Goal: Ask a question

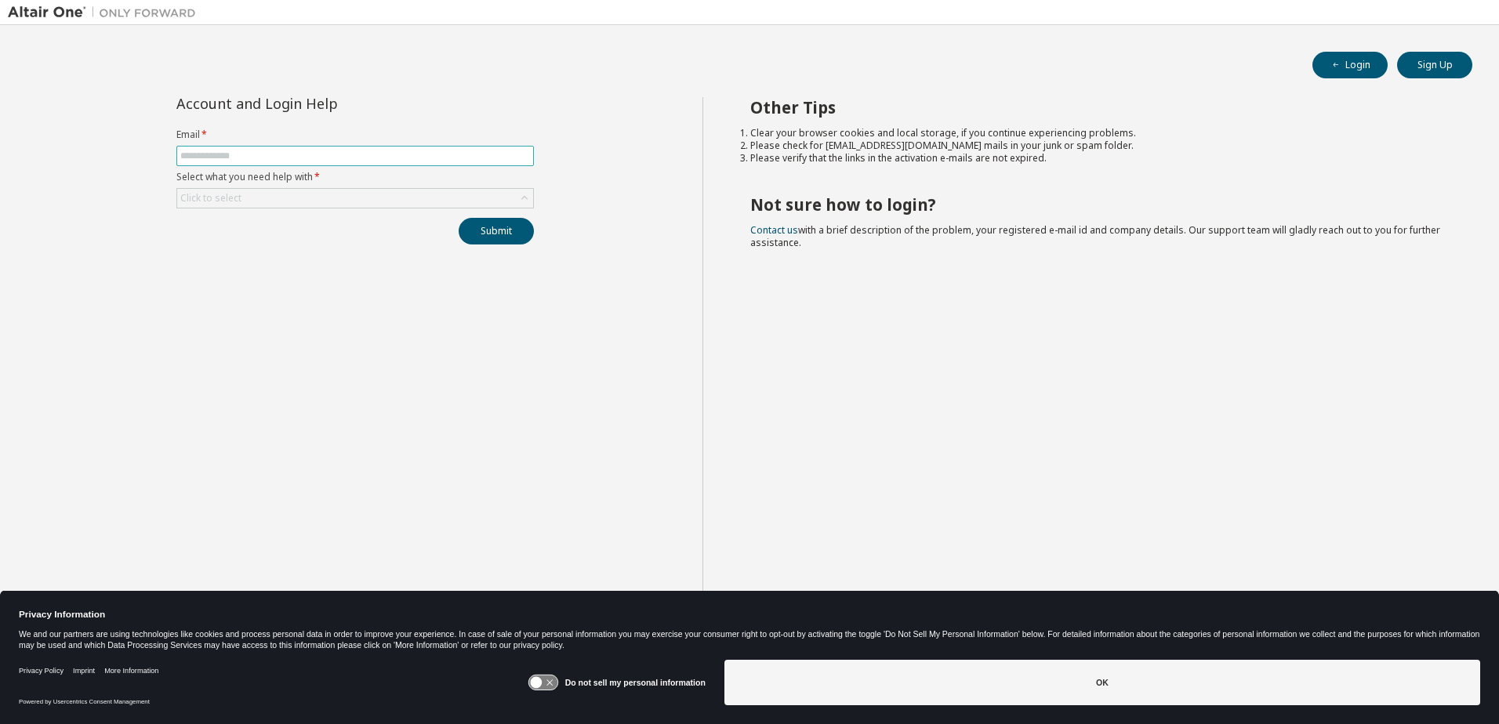
click at [306, 150] on input "text" at bounding box center [355, 156] width 350 height 13
type input "**********"
click at [318, 201] on div "Click to select" at bounding box center [355, 198] width 356 height 19
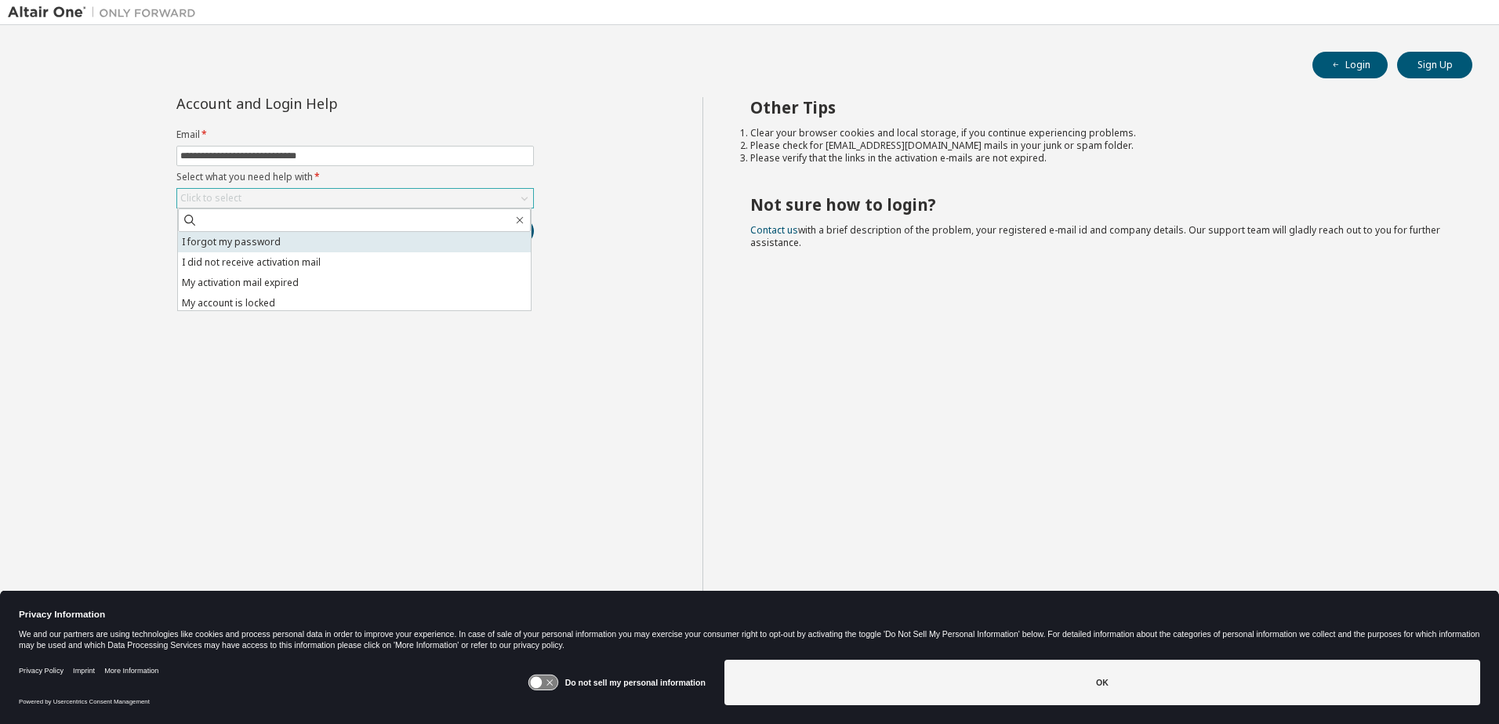
click at [274, 244] on li "I forgot my password" at bounding box center [354, 242] width 353 height 20
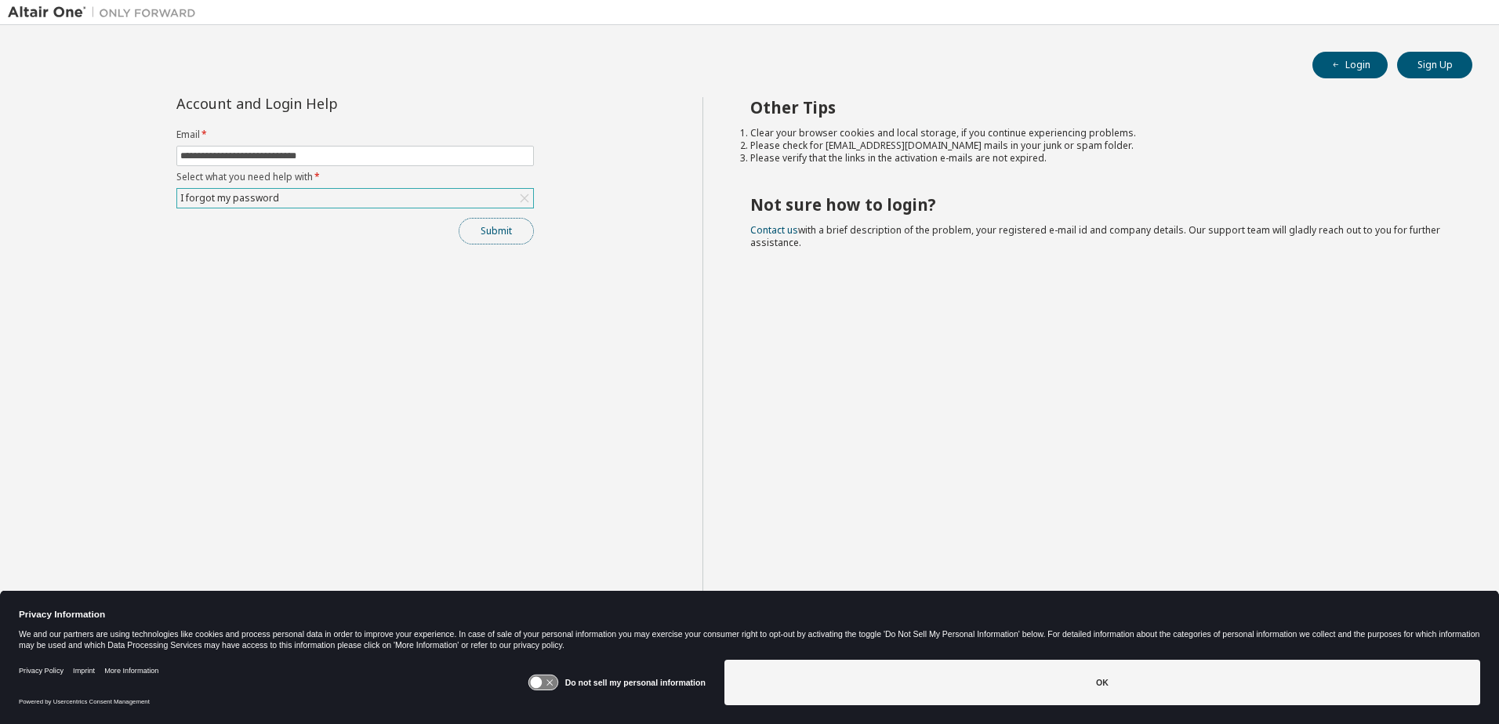
click at [492, 236] on button "Submit" at bounding box center [496, 231] width 75 height 27
click at [506, 231] on button "Submit" at bounding box center [496, 231] width 75 height 27
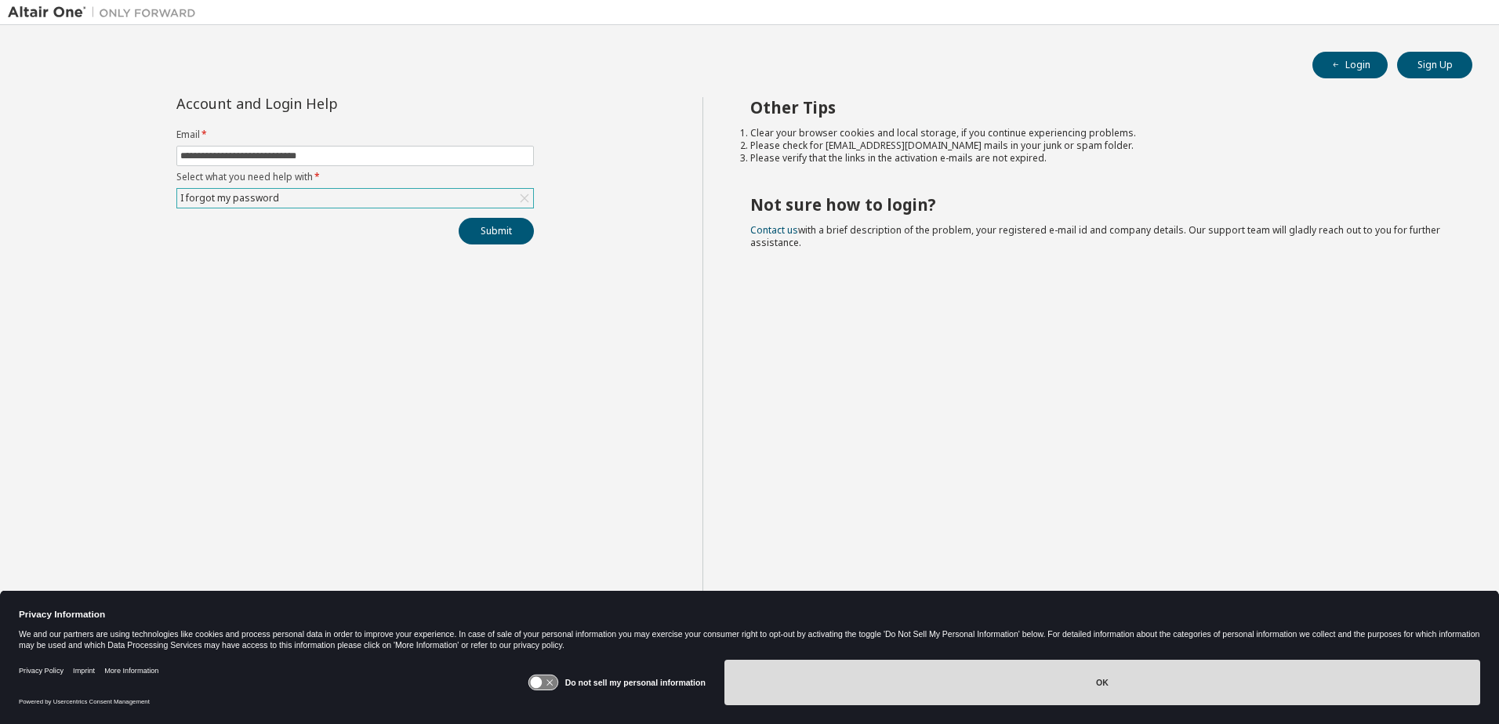
click at [1133, 684] on button "OK" at bounding box center [1102, 682] width 756 height 45
